Goal: Task Accomplishment & Management: Use online tool/utility

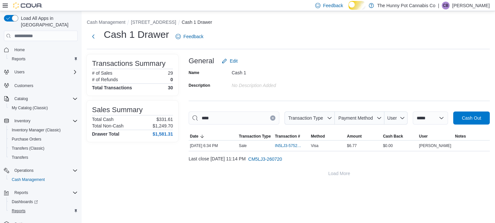
scroll to position [9, 0]
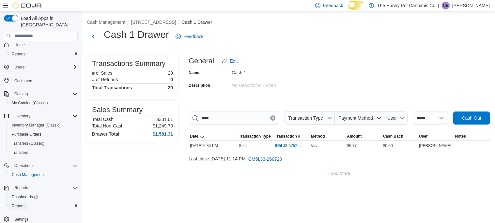
click at [28, 202] on link "Reports" at bounding box center [18, 206] width 19 height 8
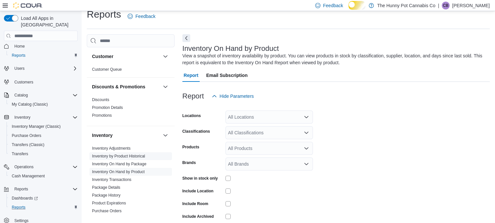
scroll to position [27, 0]
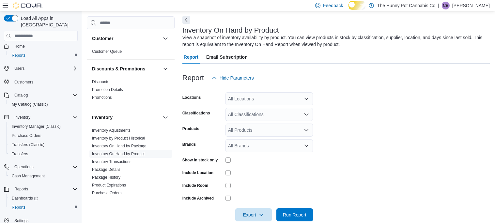
click at [249, 105] on div "All Locations" at bounding box center [269, 98] width 87 height 13
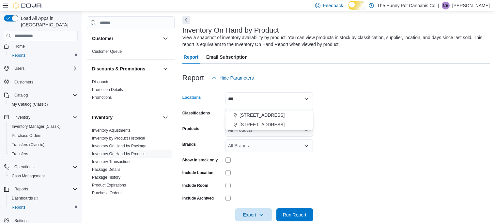
type input "****"
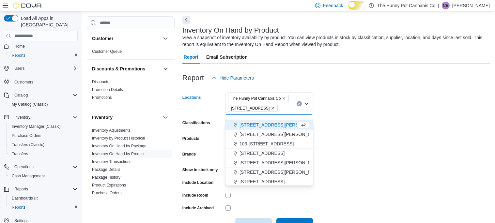
click at [285, 100] on icon "Remove The Hunny Pot Cannabis Co from selection in this group" at bounding box center [284, 98] width 3 height 3
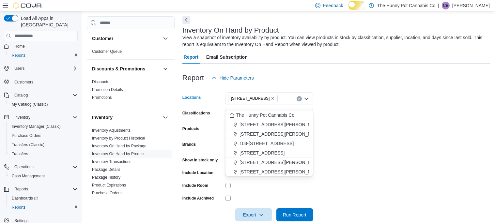
click at [357, 105] on form "Locations [STREET_ADDRESS] Selected. [STREET_ADDRESS] Press Backspace to delete…" at bounding box center [335, 153] width 307 height 137
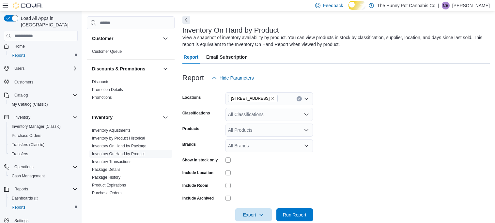
click at [255, 121] on div "All Classifications" at bounding box center [269, 114] width 87 height 13
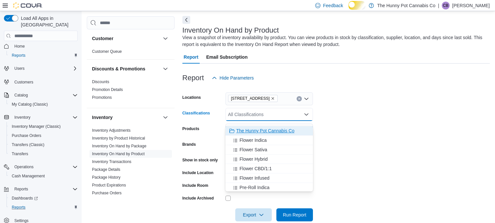
click at [258, 130] on span "The Hunny Pot Cannabis Co" at bounding box center [265, 131] width 58 height 7
click at [329, 137] on form "Locations [STREET_ADDRESS] The Hunny Pot Cannabis Co Combo box. Selected. The H…" at bounding box center [335, 153] width 307 height 137
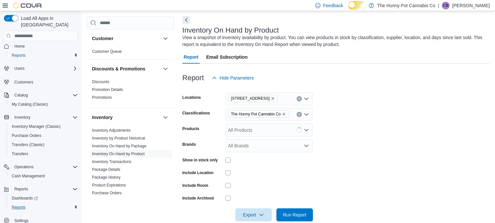
scroll to position [48, 0]
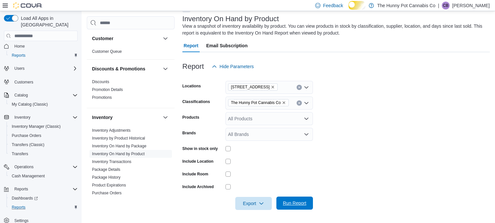
click at [294, 203] on span "Run Report" at bounding box center [294, 203] width 23 height 7
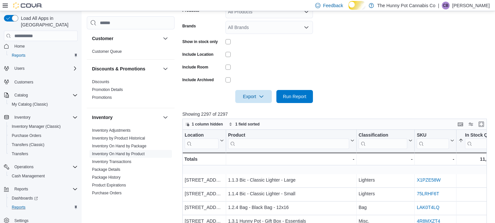
scroll to position [146, 0]
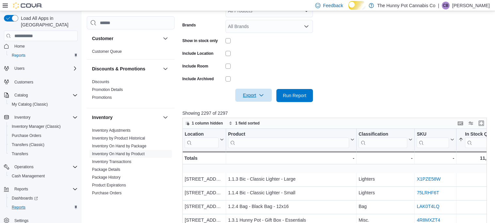
click at [249, 102] on span "Export" at bounding box center [253, 95] width 29 height 13
click at [256, 120] on span "Export to Excel" at bounding box center [250, 118] width 29 height 5
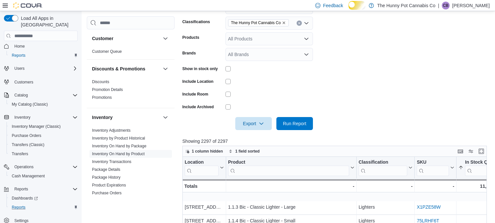
scroll to position [133, 0]
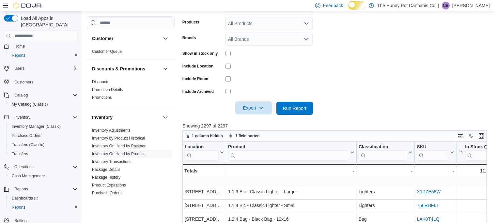
click at [256, 115] on span "Export" at bounding box center [253, 108] width 29 height 13
click at [256, 129] on span "Export to Excel" at bounding box center [250, 131] width 29 height 5
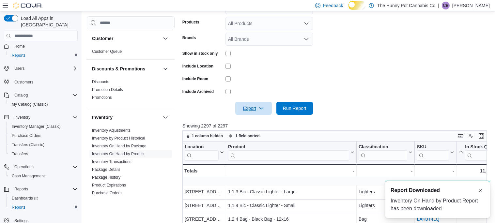
scroll to position [0, 0]
click at [480, 186] on button "Dismiss toast" at bounding box center [481, 190] width 8 height 8
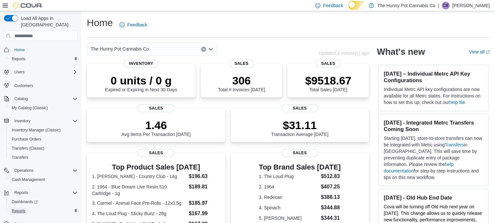
click at [28, 207] on link "Reports" at bounding box center [18, 211] width 19 height 8
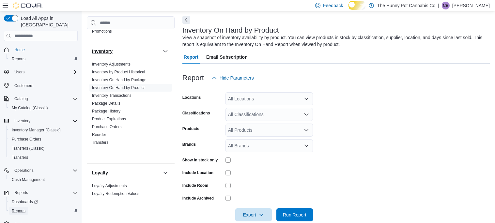
scroll to position [67, 0]
click at [257, 105] on div "All Locations" at bounding box center [269, 98] width 87 height 13
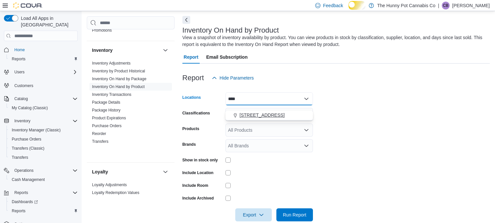
type input "****"
click at [267, 114] on span "[STREET_ADDRESS]" at bounding box center [262, 115] width 45 height 7
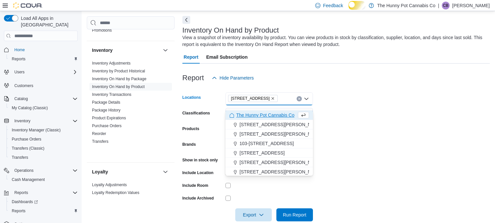
click at [364, 109] on form "Locations [STREET_ADDRESS] Selected. [STREET_ADDRESS] Press Backspace to delete…" at bounding box center [335, 153] width 307 height 137
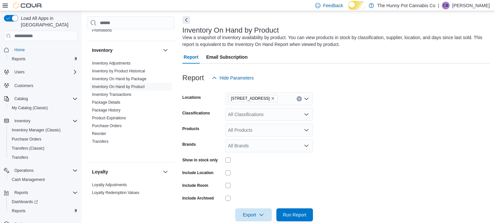
click at [266, 119] on div "All Classifications" at bounding box center [269, 114] width 87 height 13
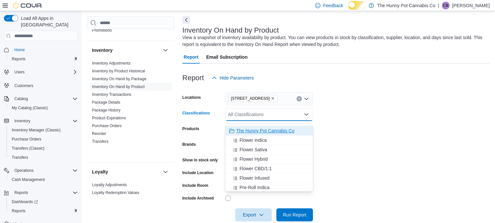
click at [269, 130] on span "The Hunny Pot Cannabis Co" at bounding box center [265, 131] width 58 height 7
click at [374, 125] on form "Locations [STREET_ADDRESS] The Hunny Pot Cannabis Co Combo box. Selected. The H…" at bounding box center [335, 153] width 307 height 137
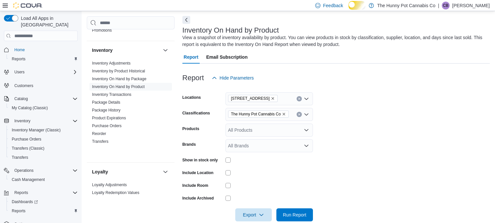
scroll to position [48, 0]
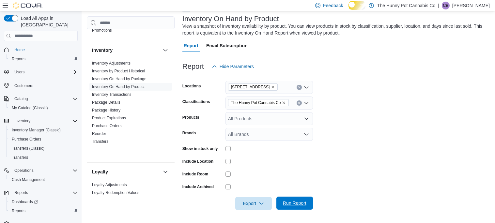
click at [303, 201] on span "Run Report" at bounding box center [294, 203] width 23 height 7
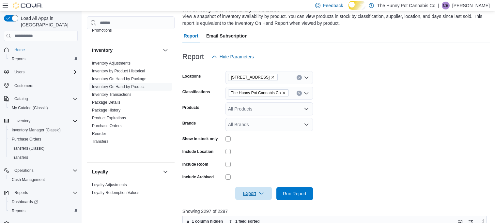
click at [250, 200] on span "Export" at bounding box center [253, 193] width 29 height 13
click at [259, 163] on span "Export to Excel" at bounding box center [250, 160] width 29 height 5
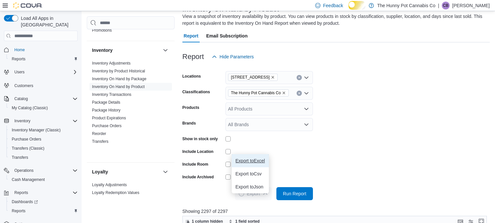
click at [269, 157] on button "Export to Excel" at bounding box center [250, 160] width 37 height 13
